Goal: Task Accomplishment & Management: Complete application form

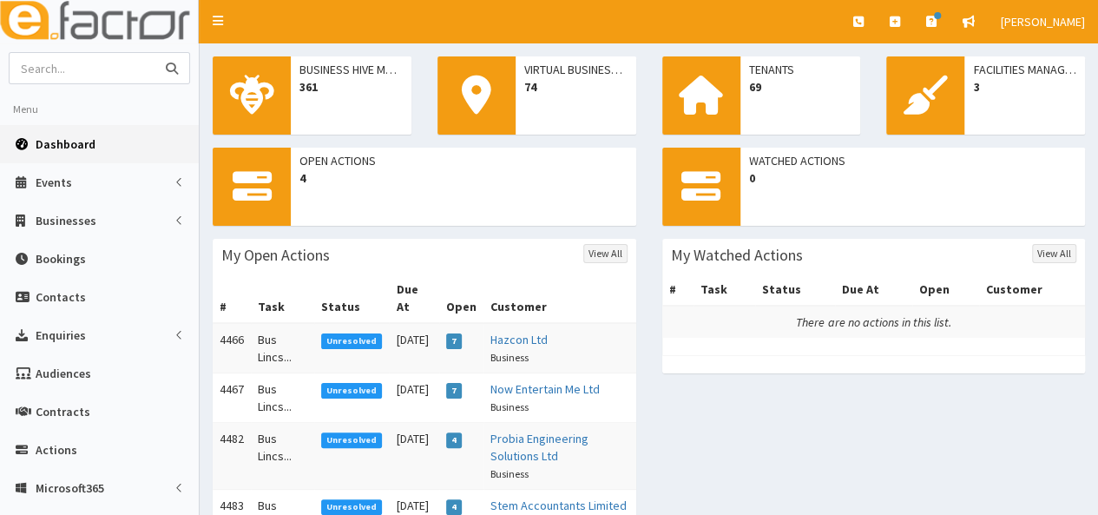
click at [78, 70] on input "text" at bounding box center [83, 68] width 146 height 30
type input "skillsfile ltd"
click at [155, 53] on button "submit" at bounding box center [172, 68] width 35 height 30
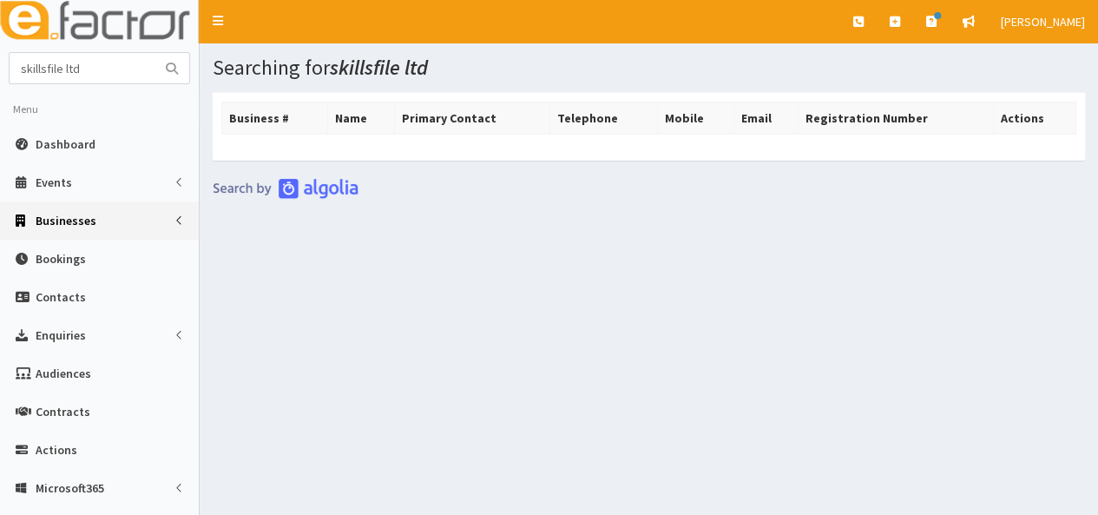
click at [66, 228] on link "Businesses" at bounding box center [99, 220] width 199 height 38
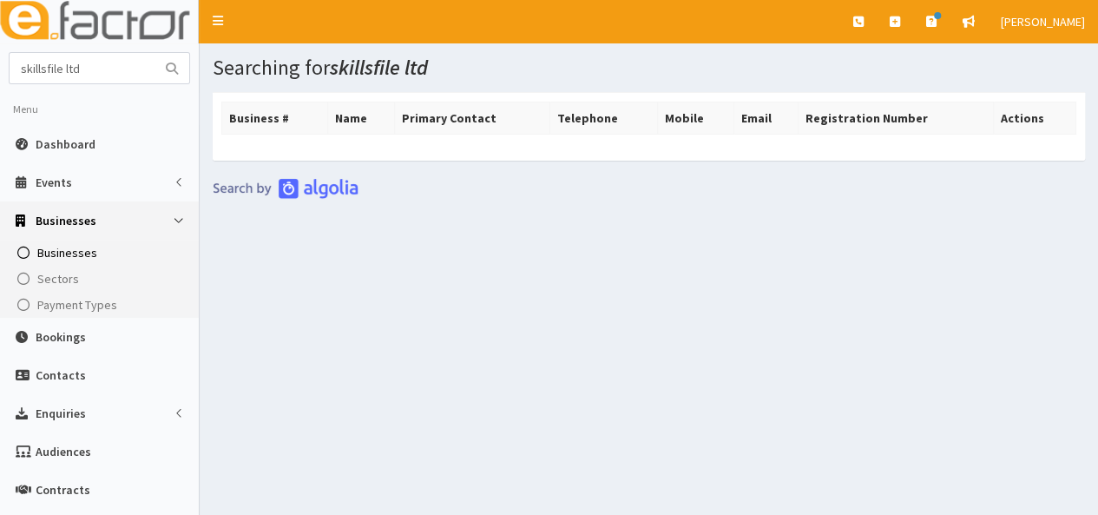
click at [66, 249] on span "Businesses" at bounding box center [67, 253] width 60 height 16
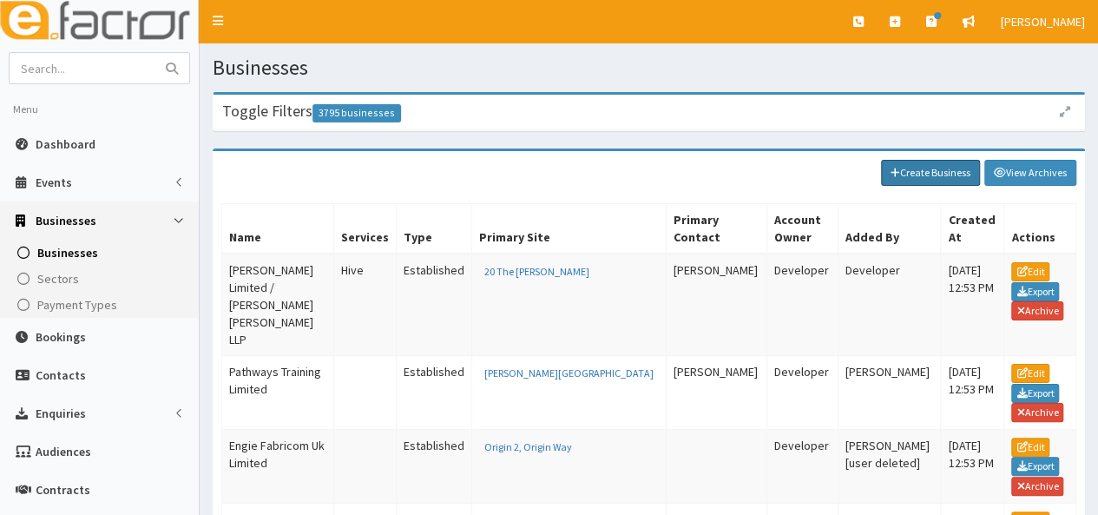
click at [940, 169] on link "Create Business" at bounding box center [930, 173] width 99 height 26
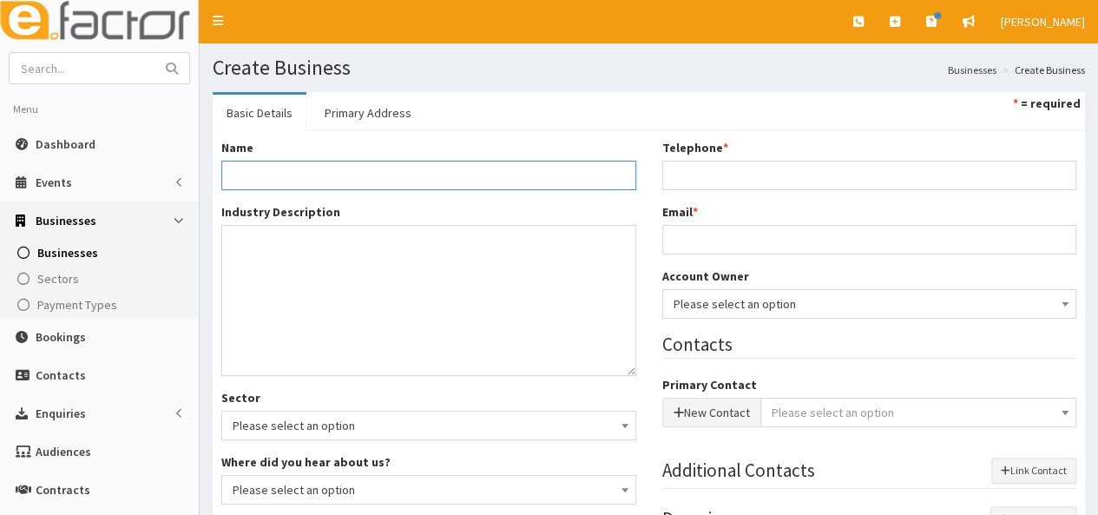
click at [425, 176] on input "Name *" at bounding box center [428, 176] width 415 height 30
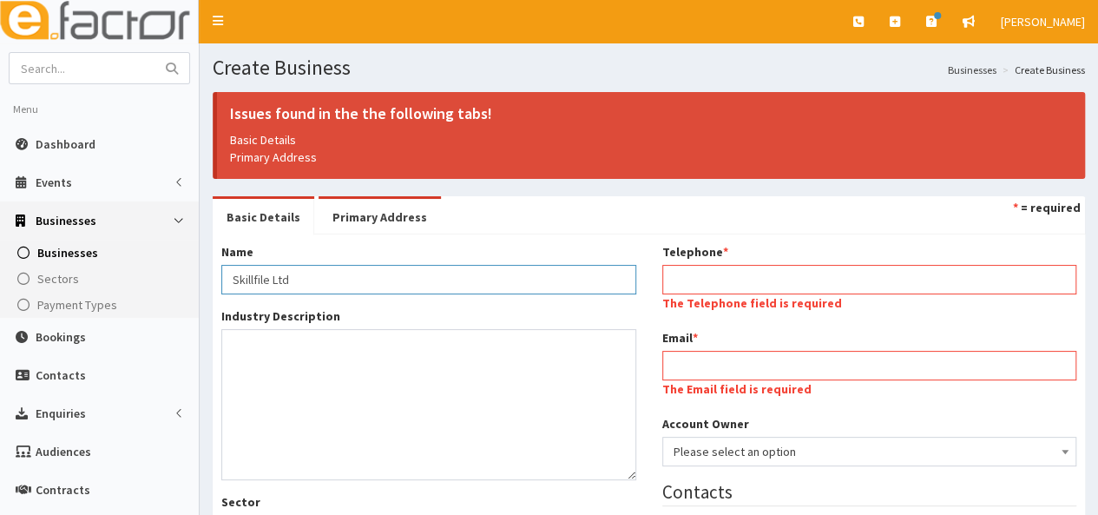
click at [255, 277] on input "Skillfile Ltd" at bounding box center [428, 280] width 415 height 30
click at [418, 309] on div "Skillsfile Limited" at bounding box center [428, 306] width 414 height 26
type input "Skillsfile Limited"
type input "Private limited company"
type input "16506904"
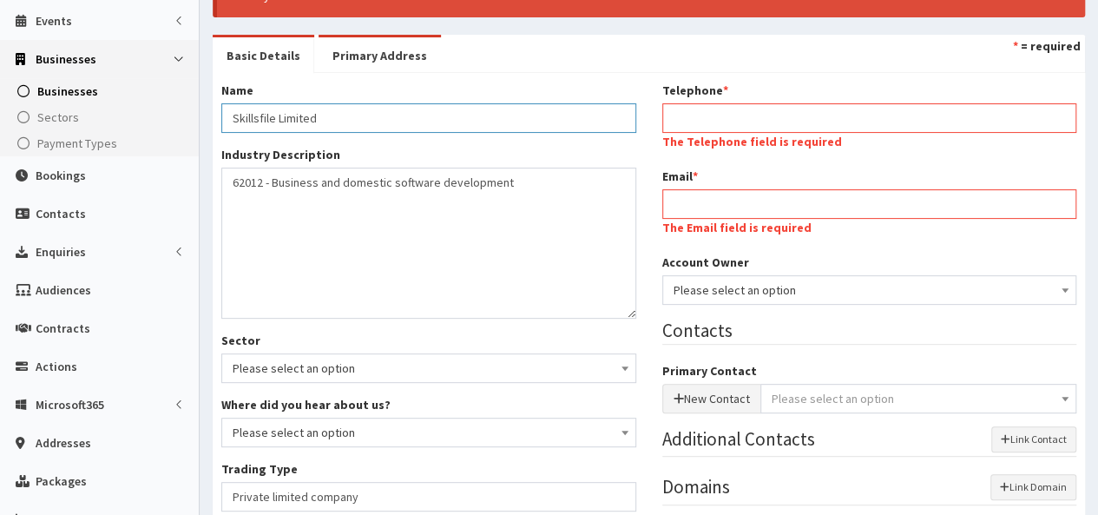
scroll to position [260, 0]
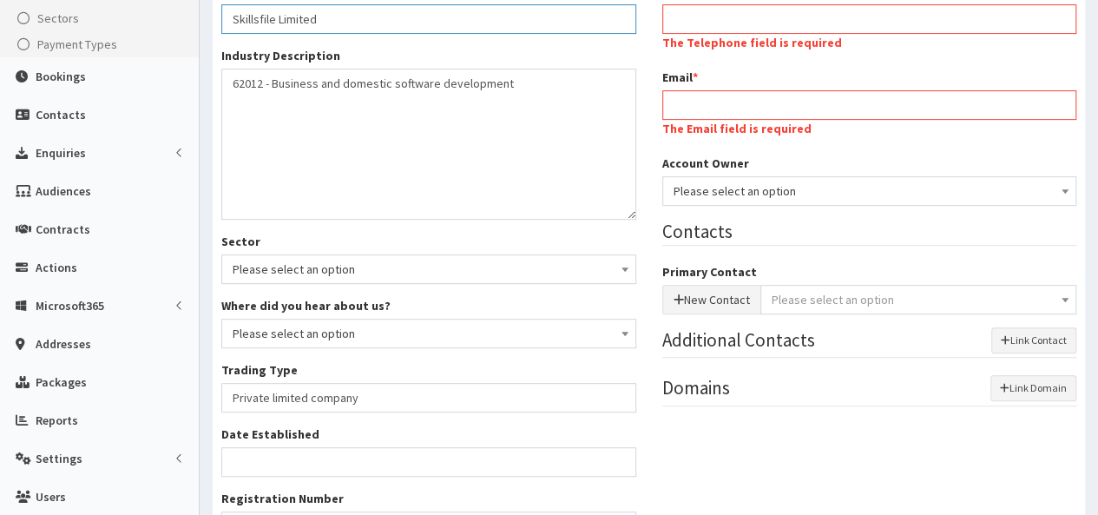
type input "Skillsfile Limited"
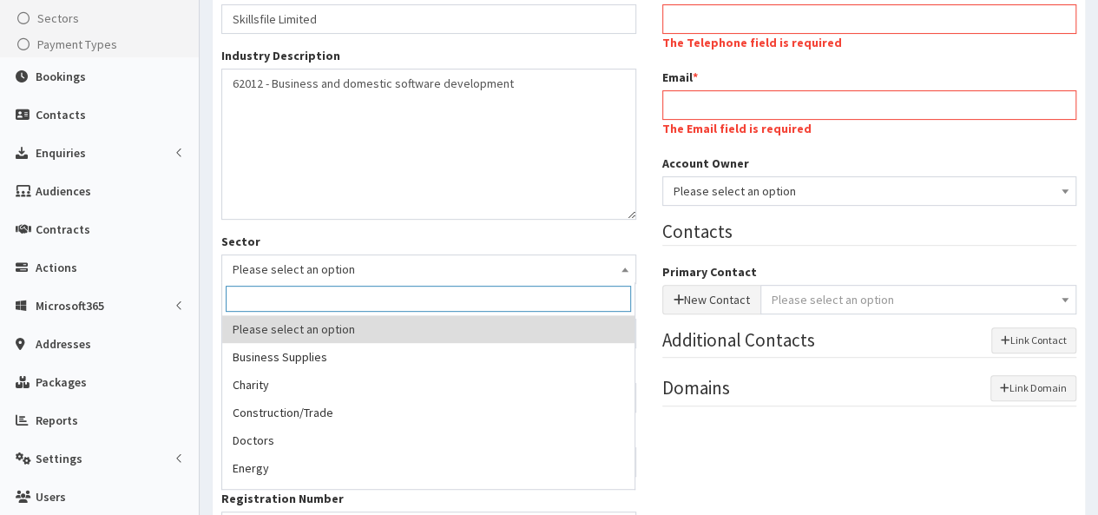
click at [408, 274] on span "Please select an option" at bounding box center [429, 269] width 392 height 24
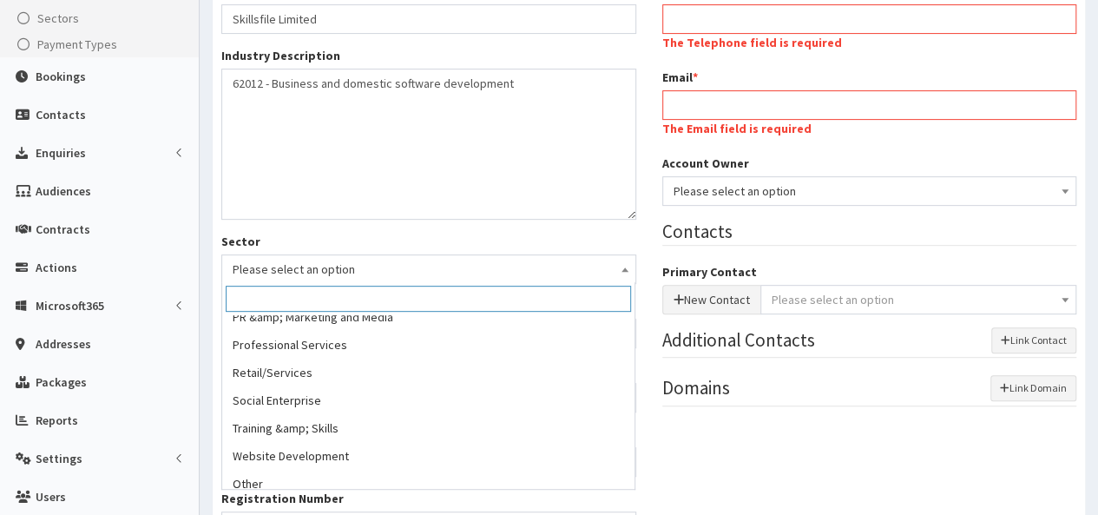
scroll to position [354, 0]
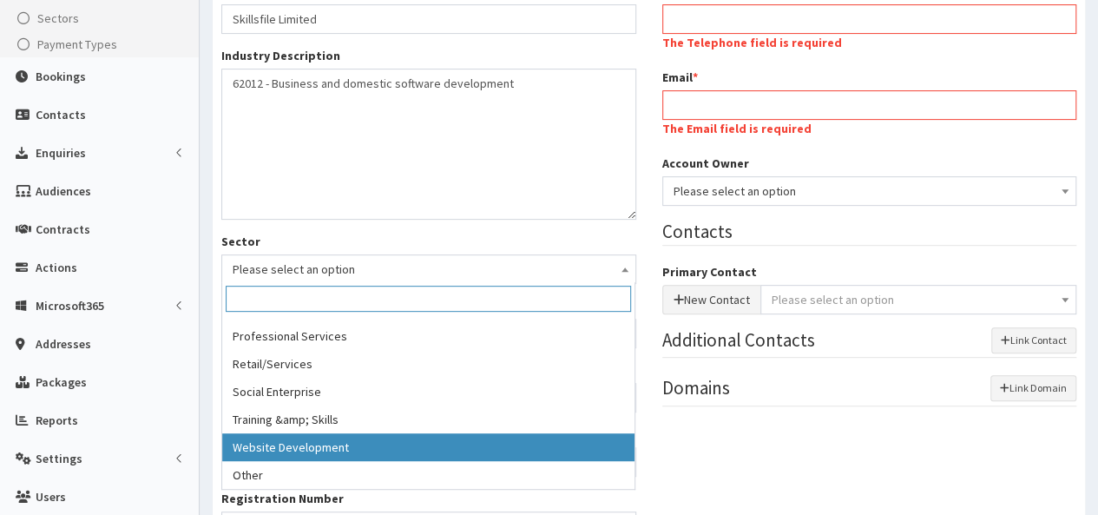
select select "17"
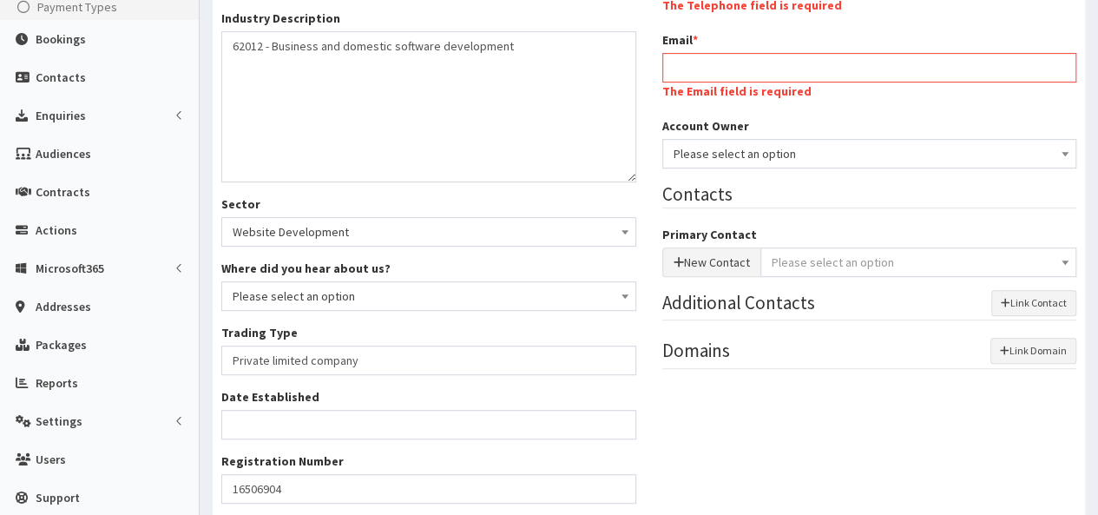
scroll to position [297, 0]
click at [280, 430] on input "Date Established" at bounding box center [428, 426] width 415 height 30
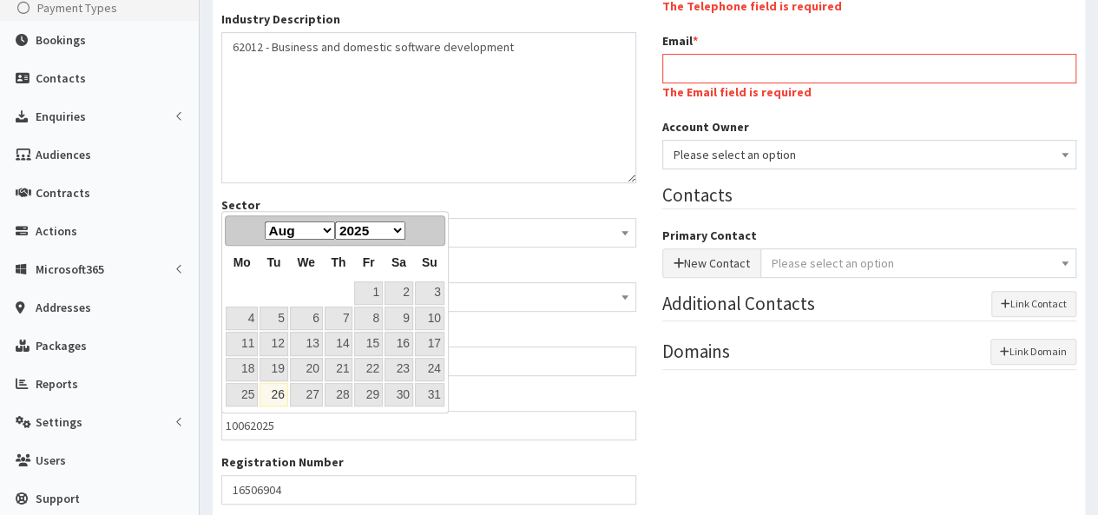
drag, startPoint x: 460, startPoint y: 395, endPoint x: 512, endPoint y: 402, distance: 52.6
click at [474, 397] on div "Date Established 10062025" at bounding box center [428, 414] width 415 height 51
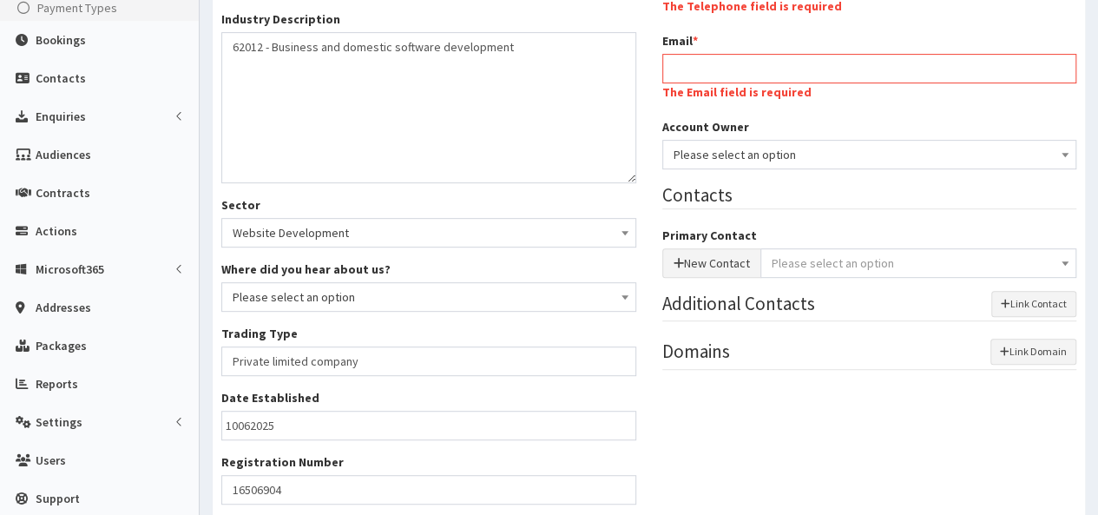
click at [688, 452] on div "Name * Skillsfile Limited Industry Description * 62012 - Business and domestic …" at bounding box center [648, 296] width 881 height 700
click at [329, 432] on input "10062025" at bounding box center [428, 426] width 415 height 30
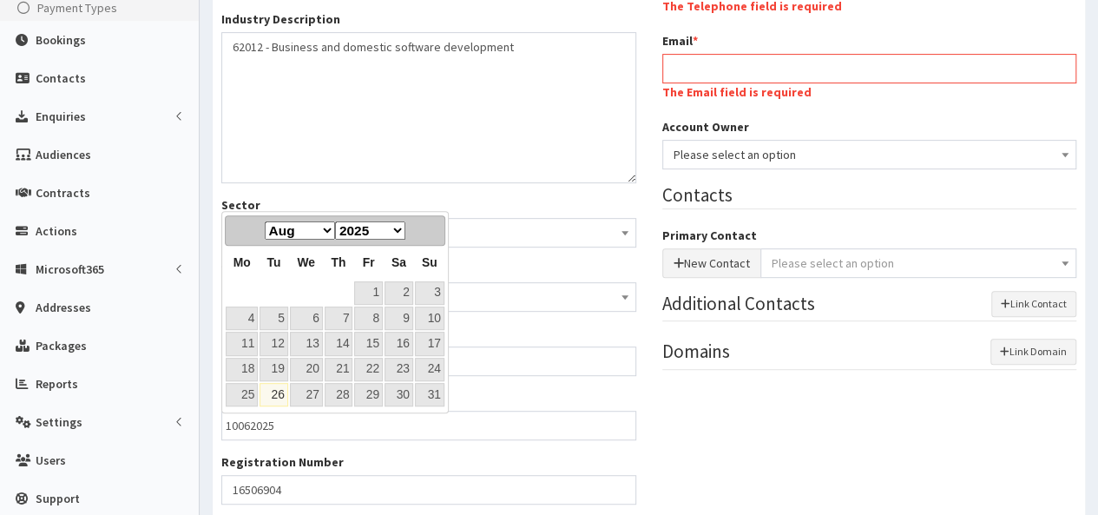
click at [329, 228] on select "Jan Feb Mar Apr May Jun Jul Aug Sep Oct Nov Dec" at bounding box center [300, 230] width 70 height 18
click at [273, 336] on link "10" at bounding box center [274, 343] width 28 height 23
type input "10-06-2025"
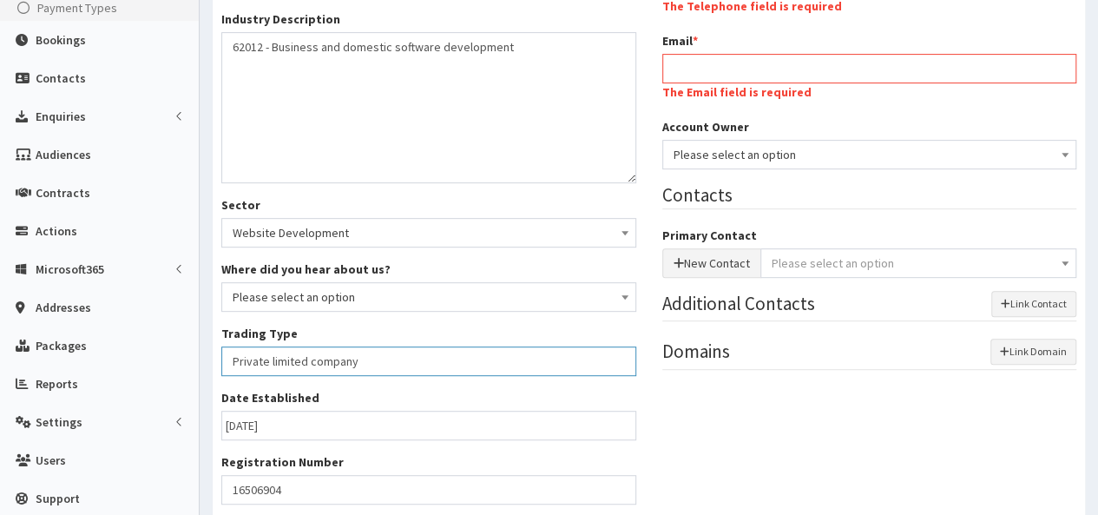
click at [572, 355] on input "Private limited company" at bounding box center [428, 361] width 415 height 30
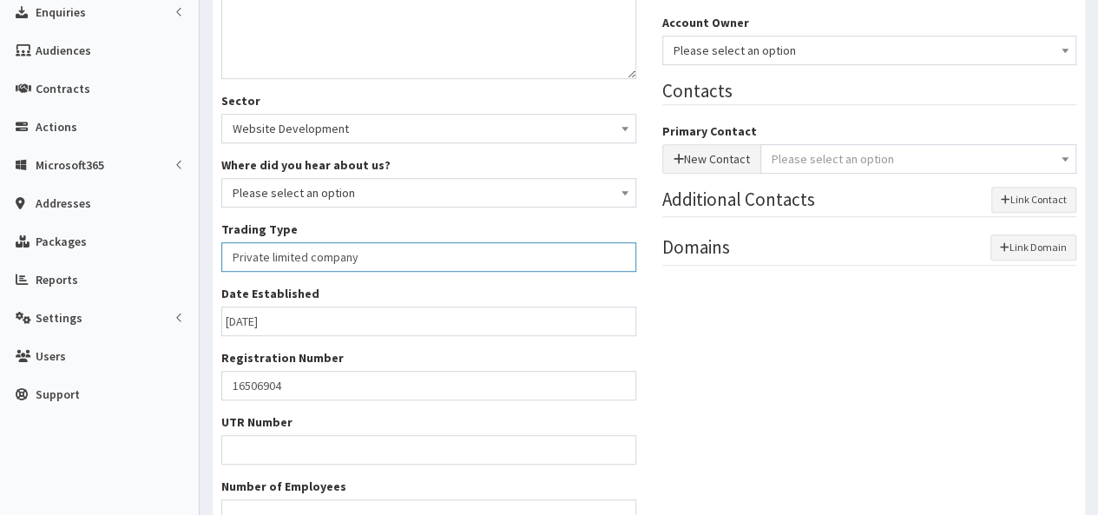
scroll to position [557, 0]
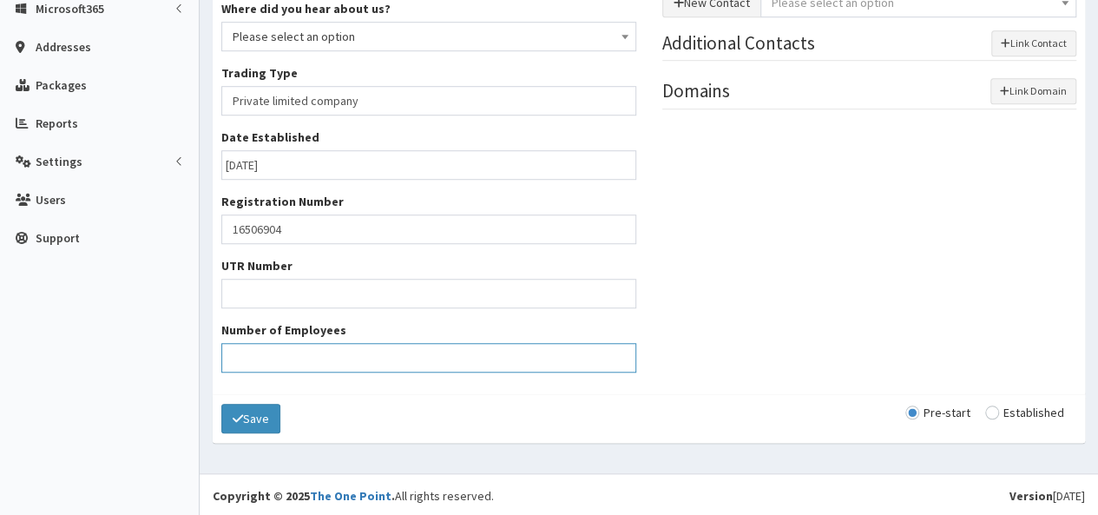
click at [572, 355] on input "Number of Employees" at bounding box center [428, 358] width 415 height 30
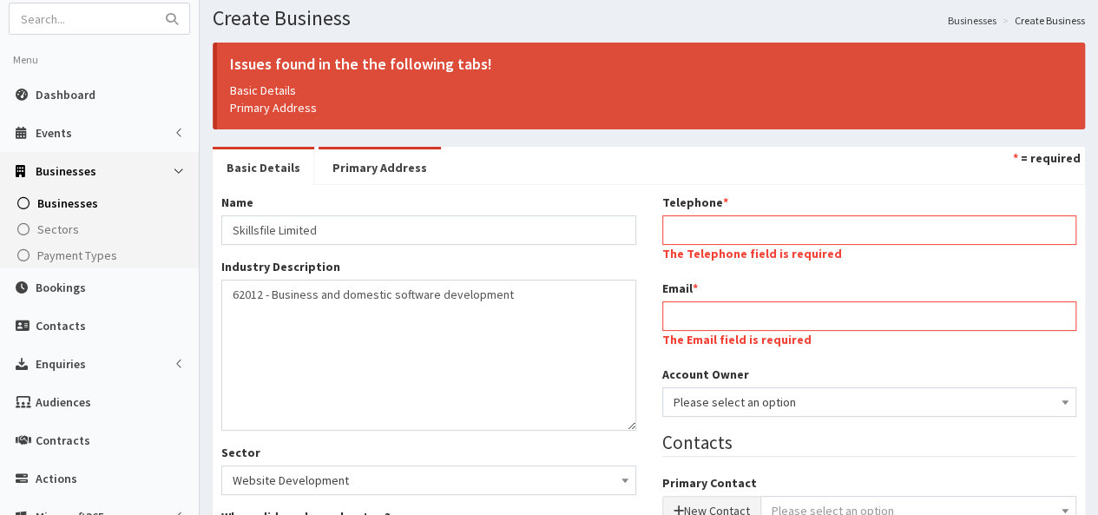
scroll to position [0, 0]
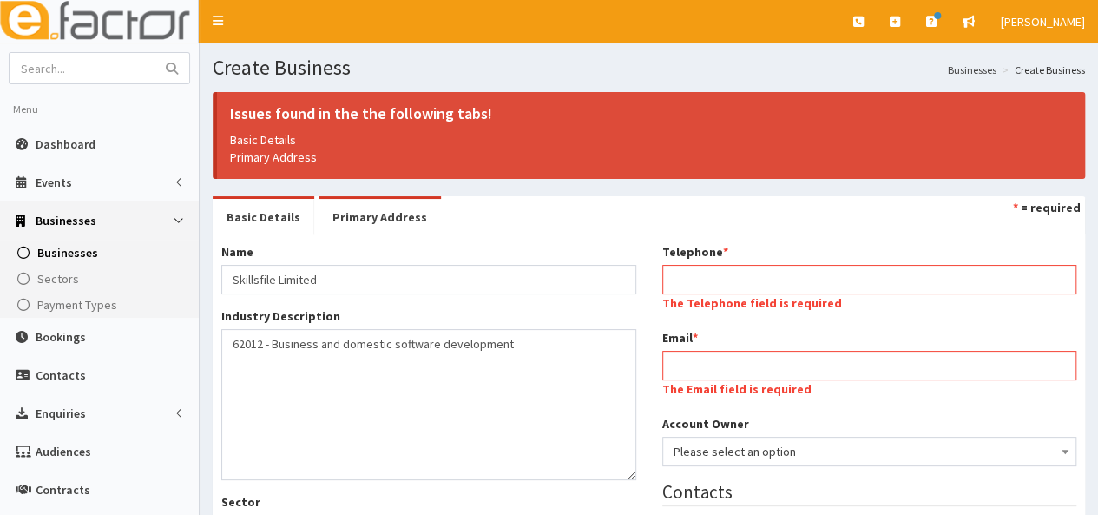
type input "1"
click at [746, 272] on input "Telephone *" at bounding box center [869, 280] width 415 height 30
